Goal: Task Accomplishment & Management: Use online tool/utility

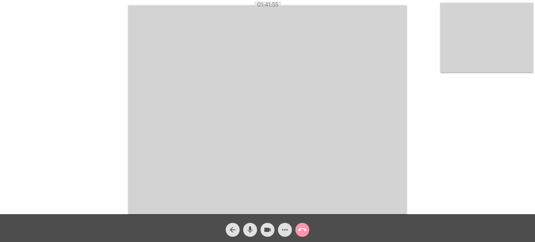
click at [301, 229] on mat-icon "call_end" at bounding box center [302, 230] width 8 height 8
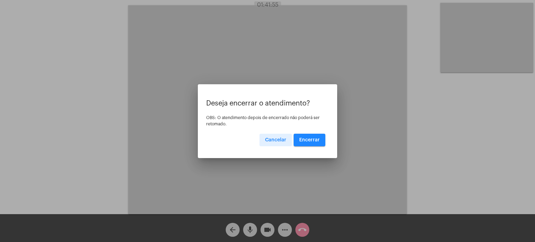
click at [313, 137] on button "Encerrar" at bounding box center [309, 140] width 32 height 13
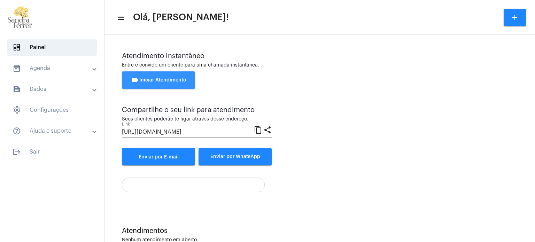
click at [163, 80] on span "videocam Iniciar Atendimento" at bounding box center [158, 80] width 55 height 5
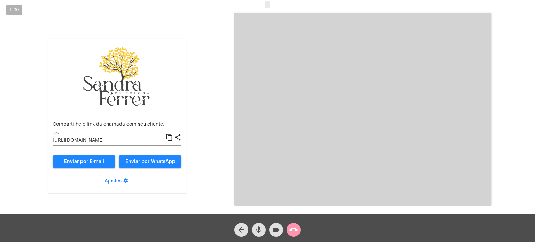
click at [170, 137] on mat-icon "content_copy" at bounding box center [169, 137] width 7 height 8
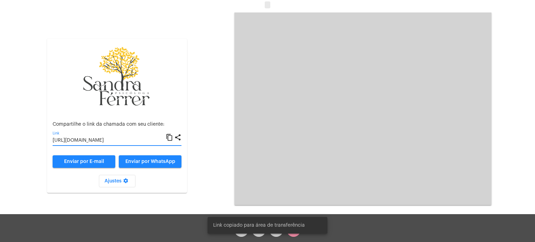
click at [503, 9] on div "Aguardando cliente acessar a chamada Ajustes settings Compartilhe o link da cha…" at bounding box center [267, 108] width 533 height 214
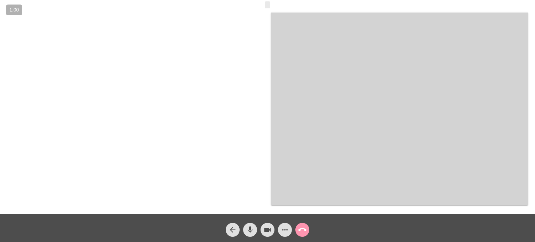
click at [253, 124] on div at bounding box center [135, 109] width 257 height 212
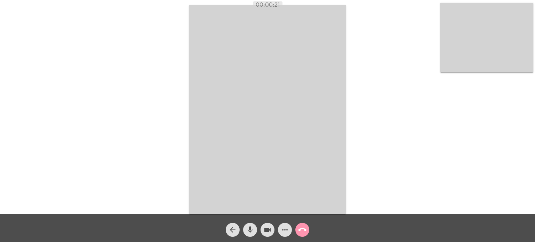
click at [312, 81] on video at bounding box center [267, 109] width 157 height 209
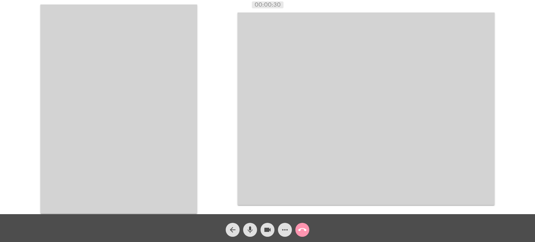
click at [302, 232] on mat-icon "call_end" at bounding box center [302, 230] width 8 height 8
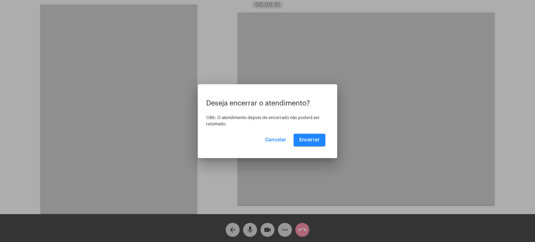
click at [307, 129] on div "Deseja encerrar o atendimento? OBS: O atendimento depois de encerrado não poder…" at bounding box center [267, 123] width 122 height 47
click at [309, 140] on span "Encerrar" at bounding box center [309, 139] width 21 height 5
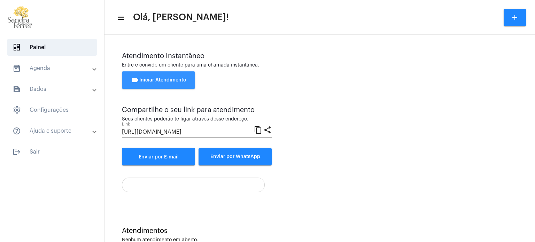
click at [172, 76] on button "videocam Iniciar Atendimento" at bounding box center [158, 79] width 73 height 17
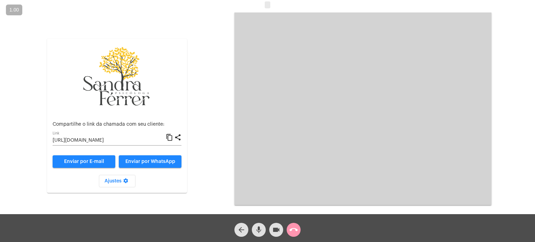
click at [168, 135] on mat-icon "content_copy" at bounding box center [169, 137] width 7 height 8
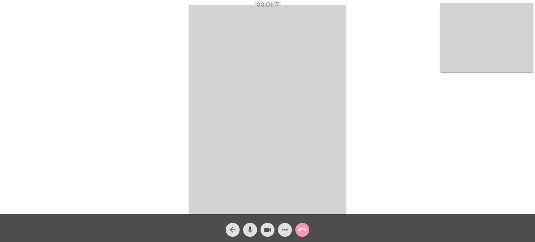
click at [387, 71] on div "Acessando Câmera e Microfone..." at bounding box center [267, 109] width 533 height 214
click at [382, 112] on div "Acessando Câmera e Microfone..." at bounding box center [267, 109] width 533 height 214
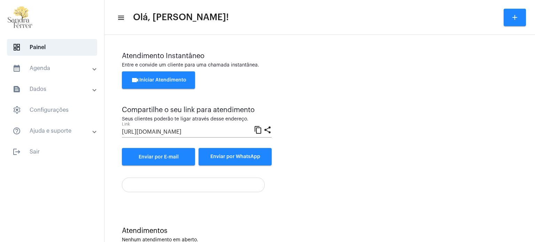
click at [154, 82] on button "videocam Iniciar Atendimento" at bounding box center [158, 79] width 73 height 17
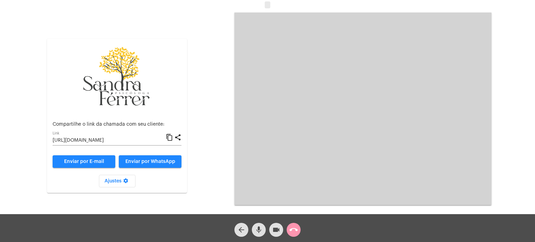
click at [293, 228] on mat-icon "call_end" at bounding box center [293, 230] width 8 height 8
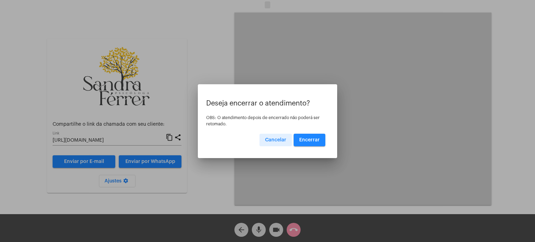
click at [310, 140] on span "Encerrar" at bounding box center [309, 139] width 21 height 5
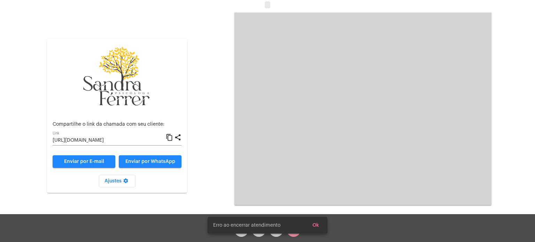
click at [501, 78] on div "Aguardando cliente acessar a chamada Ajustes settings Compartilhe o link da cha…" at bounding box center [267, 108] width 533 height 214
click at [316, 225] on span "Ok" at bounding box center [315, 225] width 7 height 5
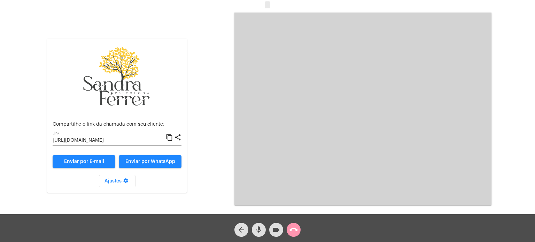
click at [293, 234] on mat-icon "call_end" at bounding box center [293, 230] width 8 height 8
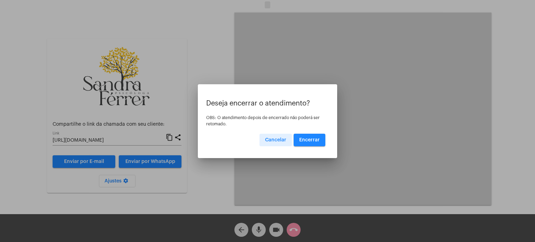
click at [312, 139] on span "Encerrar" at bounding box center [309, 139] width 21 height 5
click at [312, 136] on button "Encerrar" at bounding box center [309, 140] width 32 height 13
click at [293, 228] on div at bounding box center [267, 121] width 535 height 242
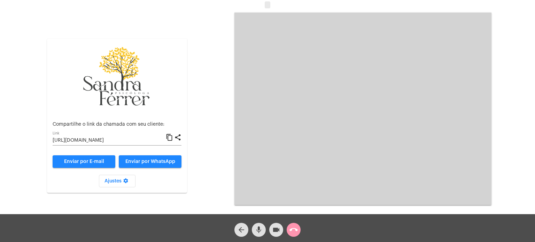
click at [292, 229] on mat-icon "call_end" at bounding box center [293, 230] width 8 height 8
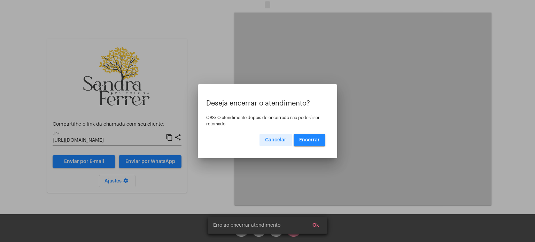
click at [314, 135] on button "Encerrar" at bounding box center [309, 140] width 32 height 13
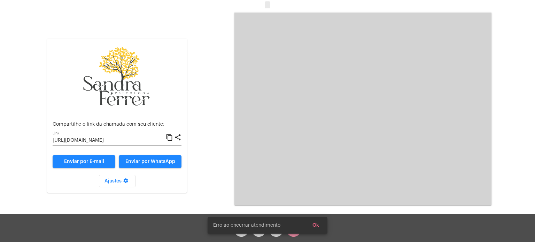
click at [316, 225] on span "Ok" at bounding box center [315, 225] width 7 height 5
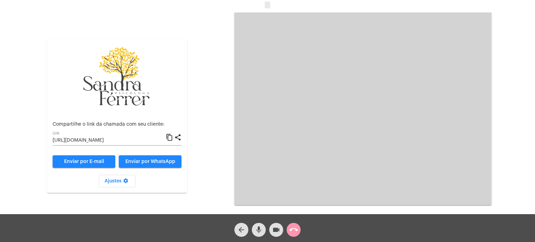
click at [297, 229] on mat-icon "call_end" at bounding box center [293, 230] width 8 height 8
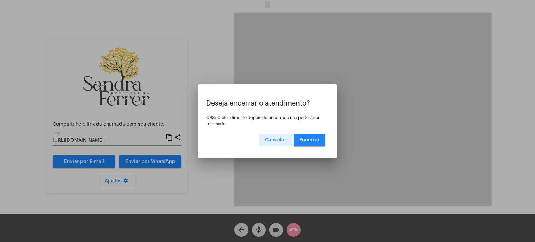
click at [315, 138] on span "Encerrar" at bounding box center [309, 139] width 21 height 5
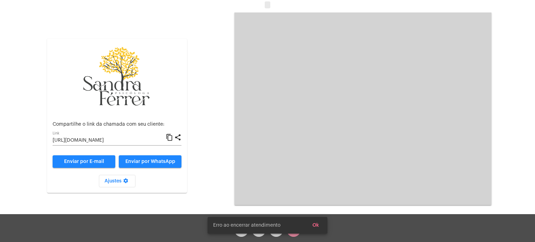
click at [315, 223] on span "Ok" at bounding box center [315, 225] width 7 height 5
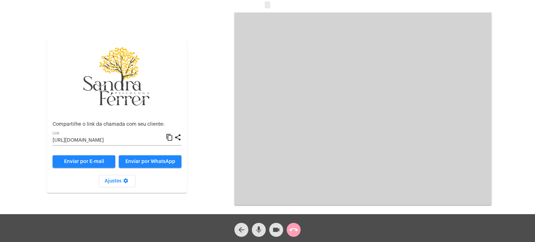
click at [292, 228] on mat-icon "call_end" at bounding box center [293, 230] width 8 height 8
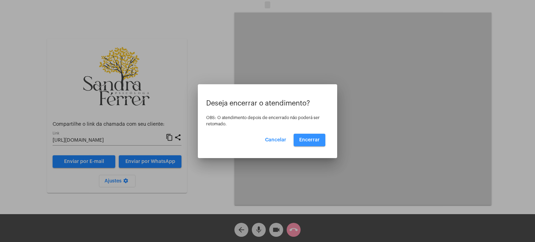
click at [307, 139] on span "Encerrar" at bounding box center [309, 139] width 21 height 5
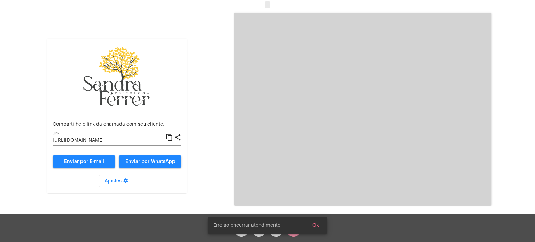
click at [315, 223] on span "Ok" at bounding box center [315, 225] width 7 height 5
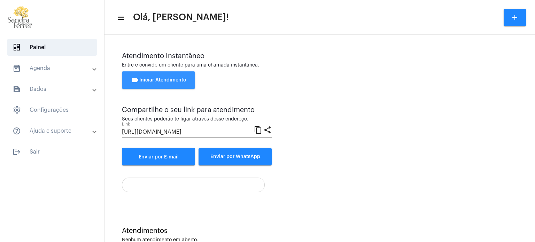
click at [158, 78] on span "videocam Iniciar Atendimento" at bounding box center [158, 80] width 55 height 5
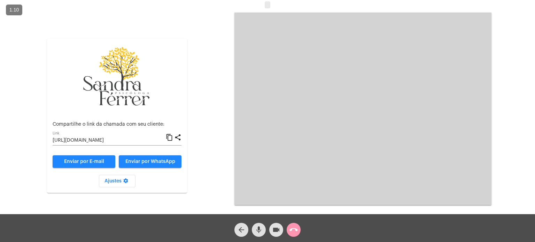
click at [167, 136] on mat-icon "content_copy" at bounding box center [169, 137] width 7 height 8
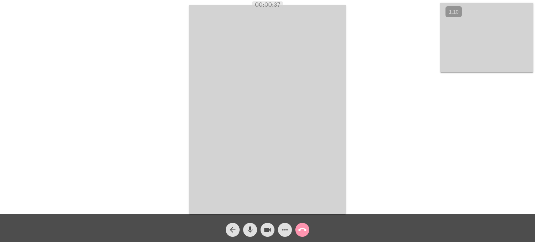
click at [356, 96] on div "Acessando Câmera e Microfone..." at bounding box center [267, 109] width 533 height 214
click at [337, 89] on video at bounding box center [267, 109] width 157 height 209
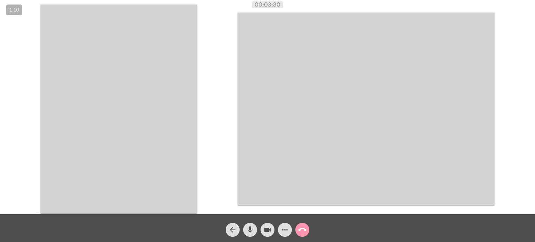
click at [212, 14] on div "Acessando Câmera e Microfone..." at bounding box center [267, 108] width 533 height 214
click at [226, 9] on div "Acessando Câmera e Microfone..." at bounding box center [267, 108] width 533 height 214
click at [167, 48] on video at bounding box center [118, 109] width 157 height 209
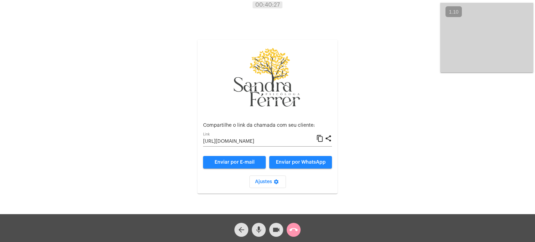
click at [389, 36] on div "Aguardando cliente acessar a chamada Ajustes settings Compartilhe o link da cha…" at bounding box center [267, 109] width 533 height 214
click at [296, 231] on mat-icon "call_end" at bounding box center [293, 230] width 8 height 8
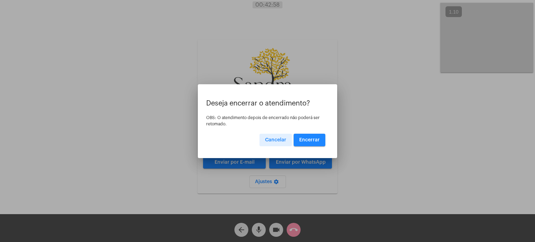
click at [316, 142] on span "Encerrar" at bounding box center [309, 139] width 21 height 5
click at [310, 138] on span "Encerrar" at bounding box center [309, 139] width 21 height 5
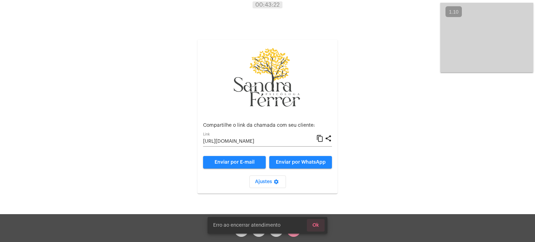
click at [317, 221] on button "Ok" at bounding box center [316, 225] width 18 height 13
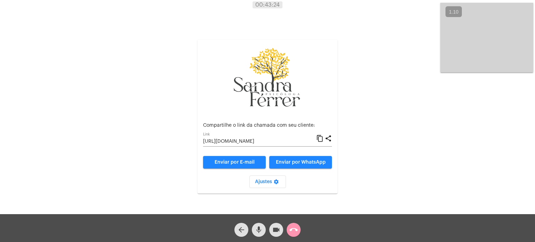
click at [293, 228] on mat-icon "call_end" at bounding box center [293, 230] width 8 height 8
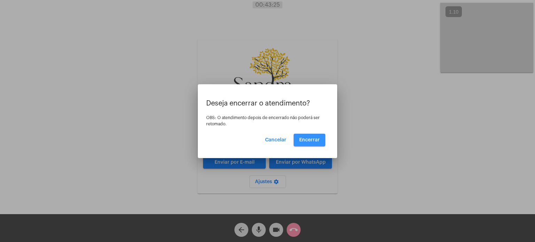
click at [316, 136] on button "Encerrar" at bounding box center [309, 140] width 32 height 13
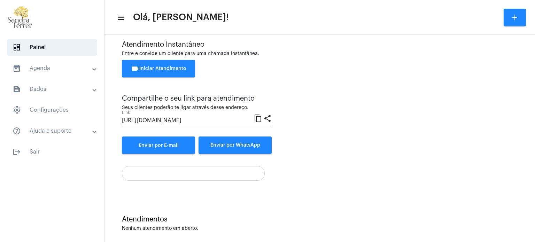
scroll to position [18, 0]
